Goal: Find specific page/section: Find specific page/section

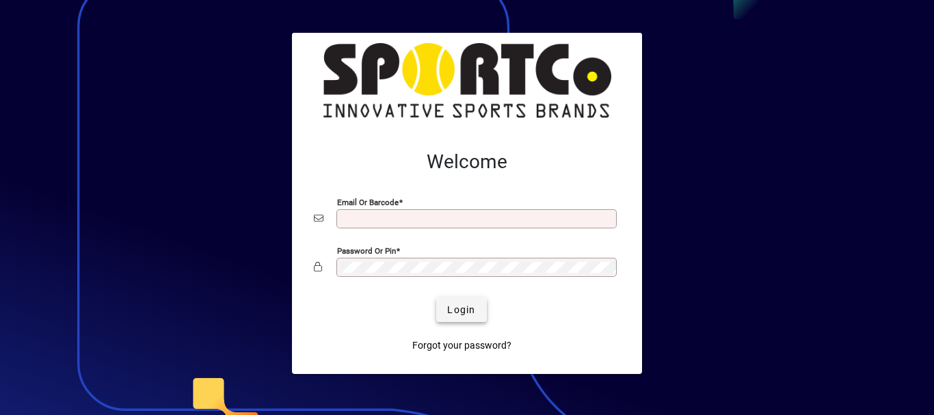
type input "**********"
click at [458, 306] on span "Login" at bounding box center [461, 310] width 28 height 14
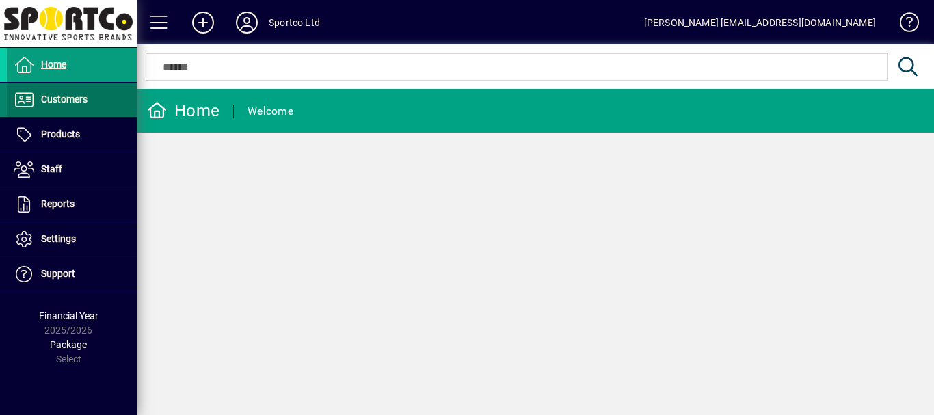
click at [73, 102] on span "Customers" at bounding box center [64, 99] width 47 height 11
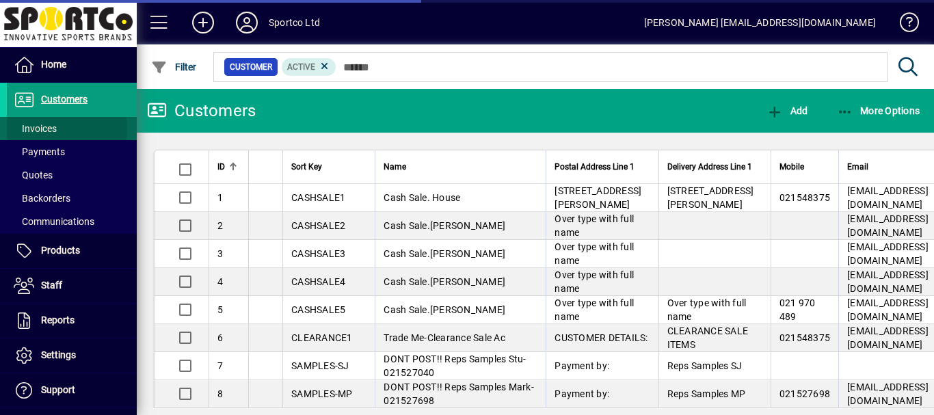
click at [43, 129] on span "Invoices" at bounding box center [35, 128] width 43 height 11
